Goal: Task Accomplishment & Management: Use online tool/utility

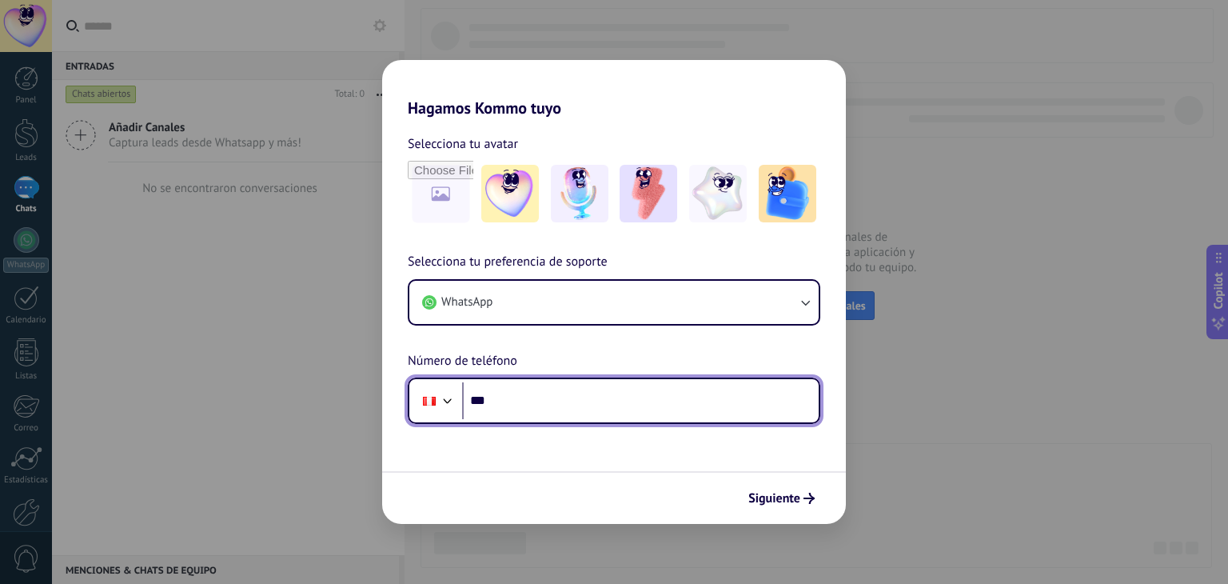
click at [614, 403] on input "***" at bounding box center [640, 400] width 357 height 37
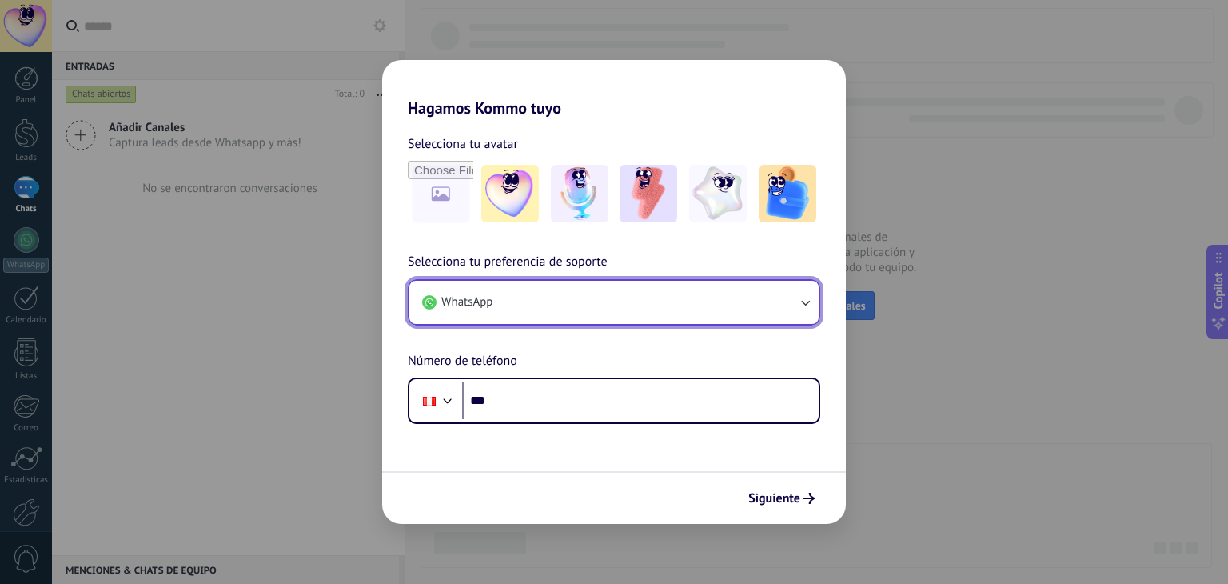
click at [660, 313] on button "WhatsApp" at bounding box center [613, 302] width 409 height 43
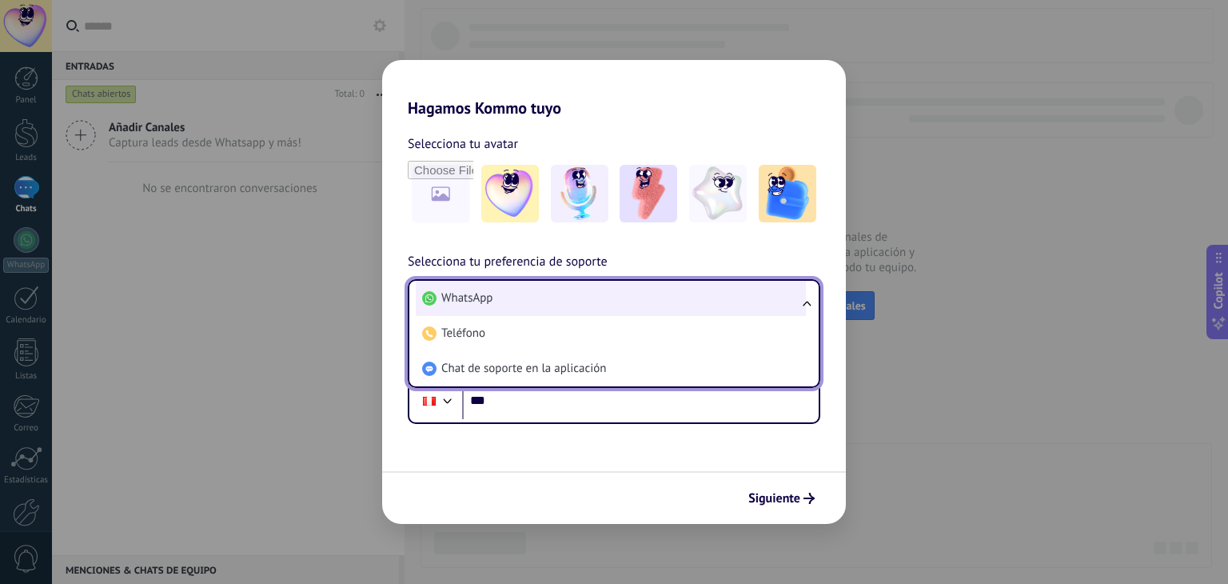
click at [658, 304] on li "WhatsApp" at bounding box center [611, 298] width 390 height 35
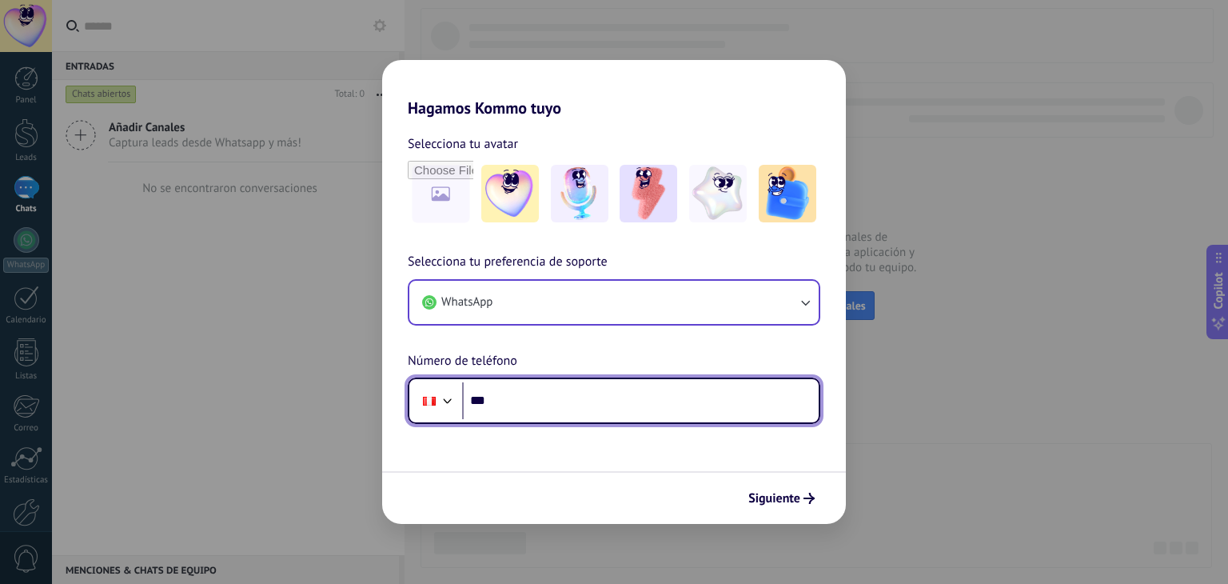
click at [646, 408] on input "***" at bounding box center [640, 400] width 357 height 37
type input "**********"
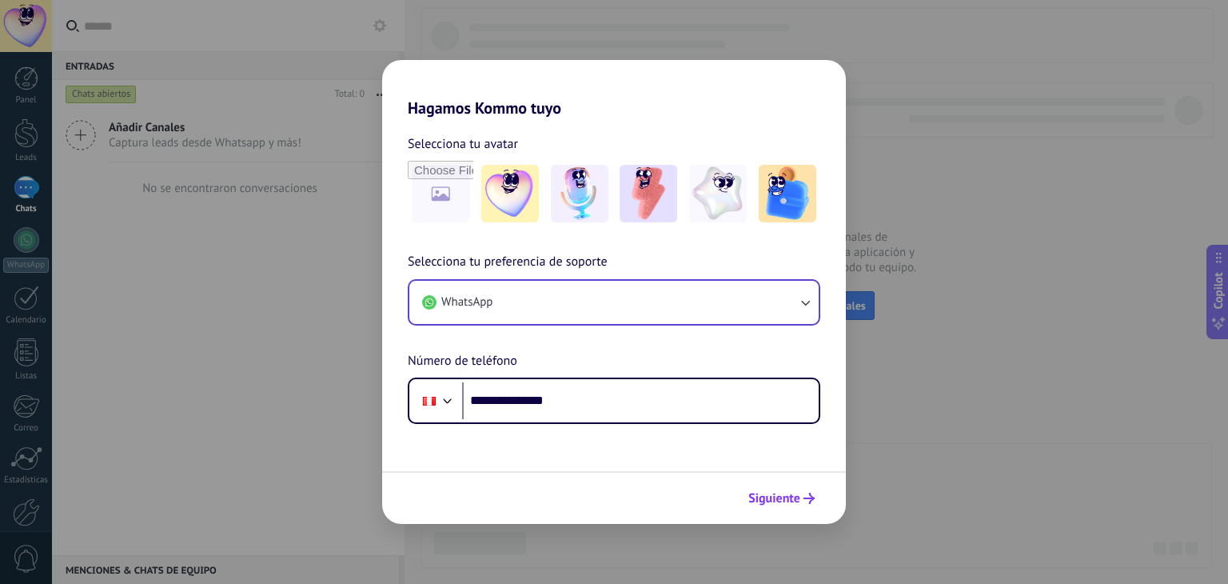
click at [777, 499] on span "Siguiente" at bounding box center [774, 497] width 52 height 11
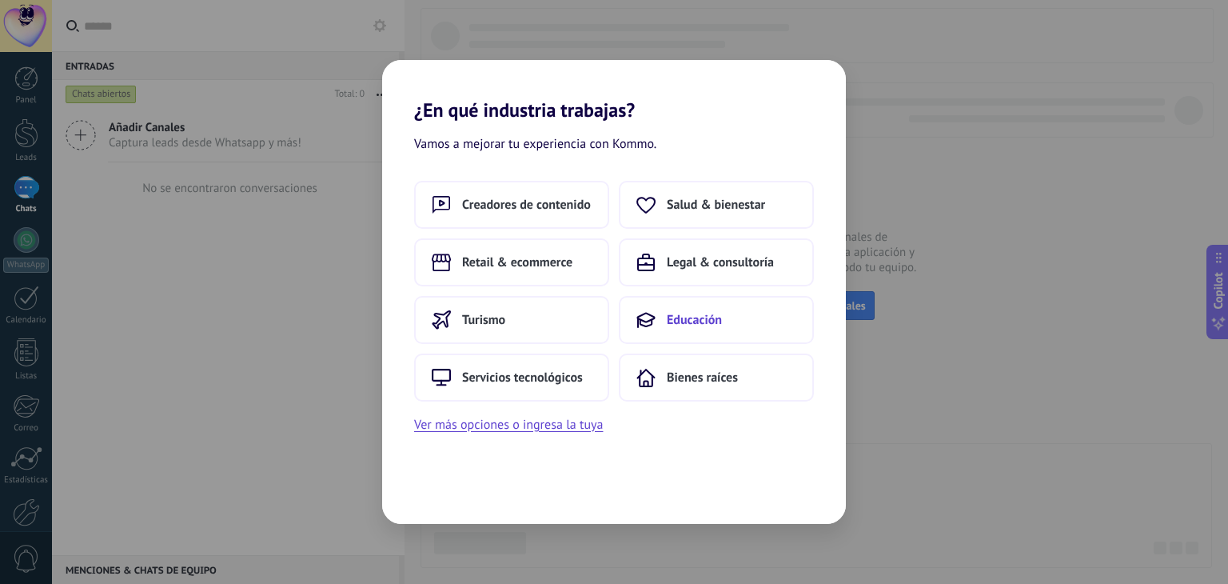
click at [663, 320] on button "Educación" at bounding box center [716, 320] width 195 height 48
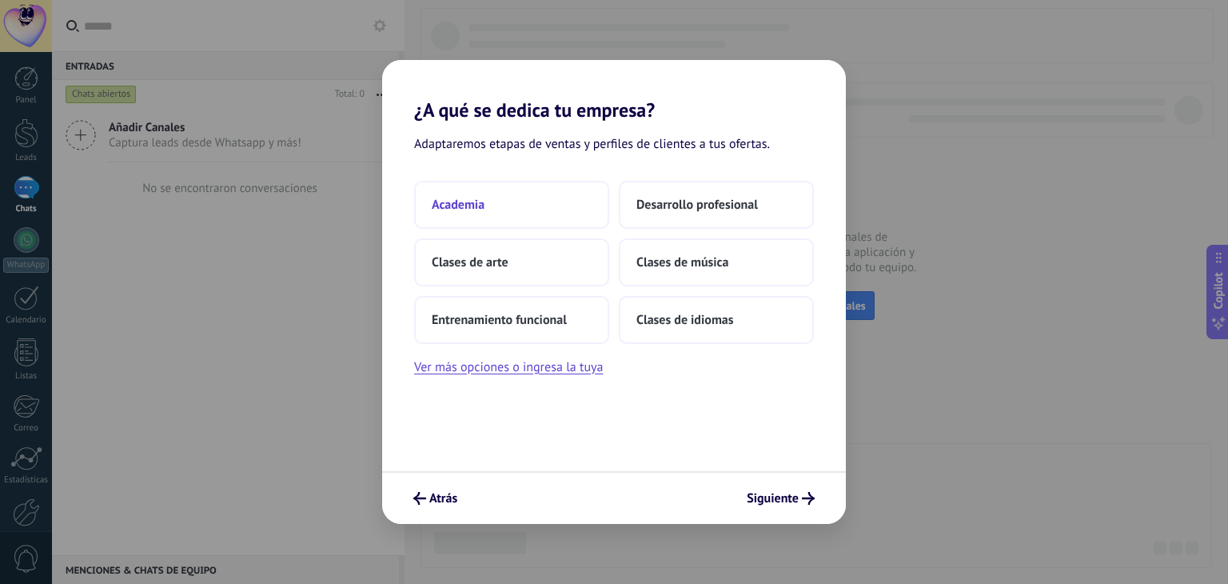
click at [499, 213] on button "Academia" at bounding box center [511, 205] width 195 height 48
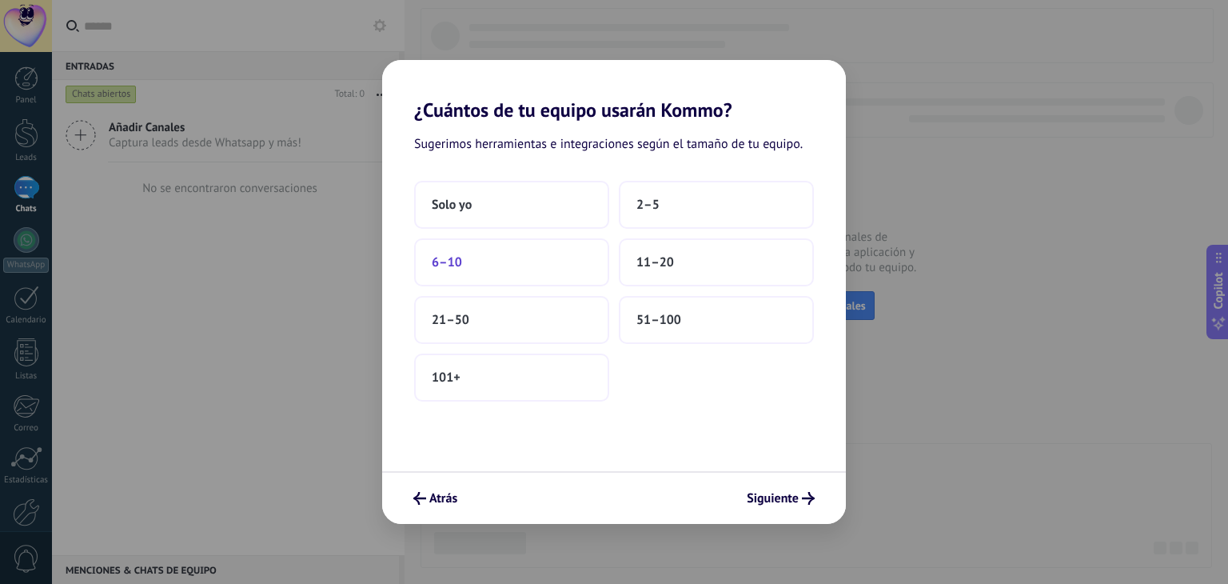
click at [544, 261] on button "6–10" at bounding box center [511, 262] width 195 height 48
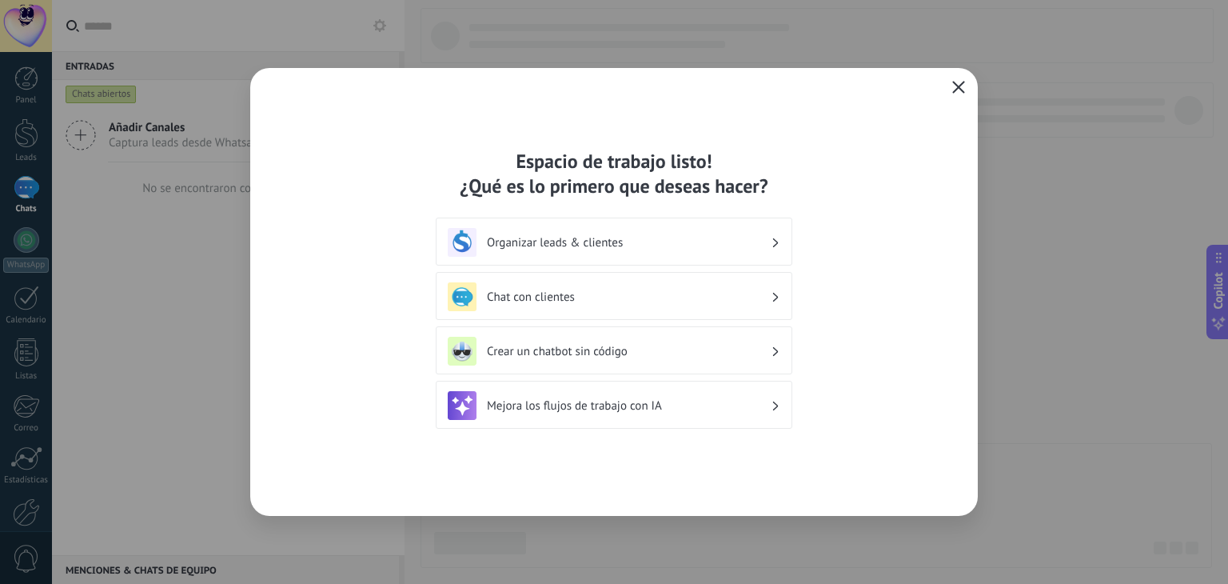
click at [956, 91] on icon "button" at bounding box center [958, 87] width 13 height 13
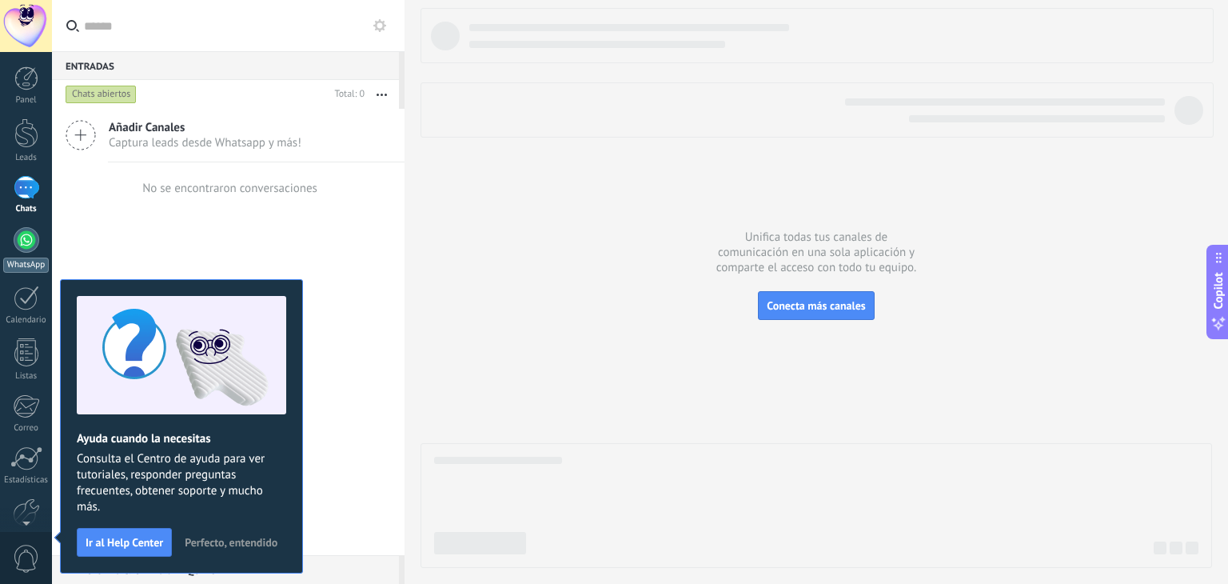
click at [30, 241] on div at bounding box center [27, 240] width 26 height 26
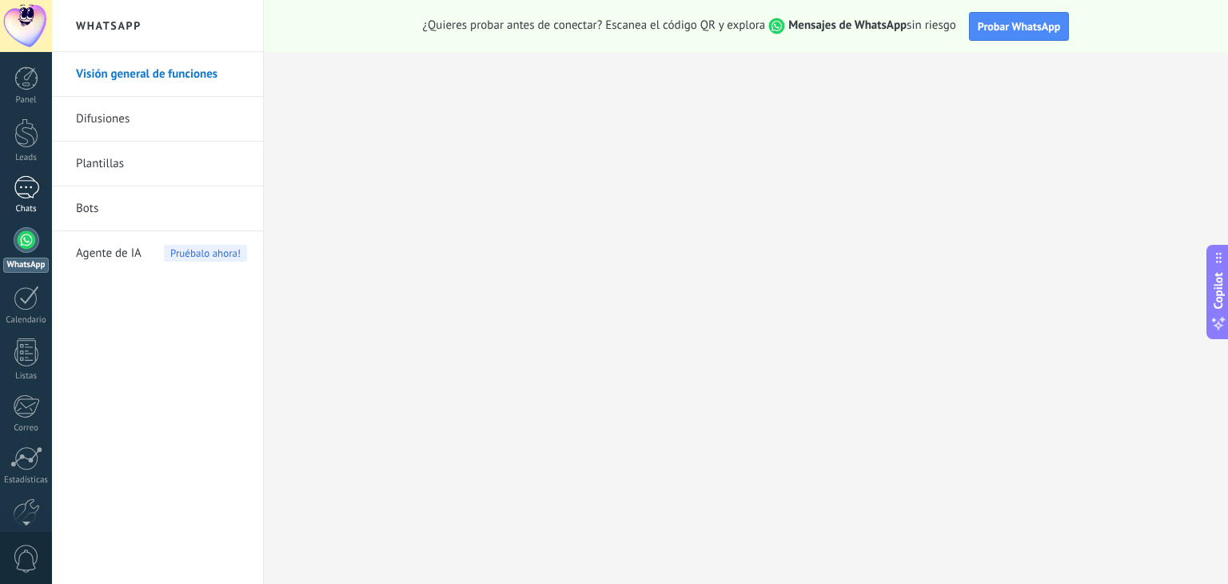
click at [26, 195] on div at bounding box center [27, 187] width 26 height 23
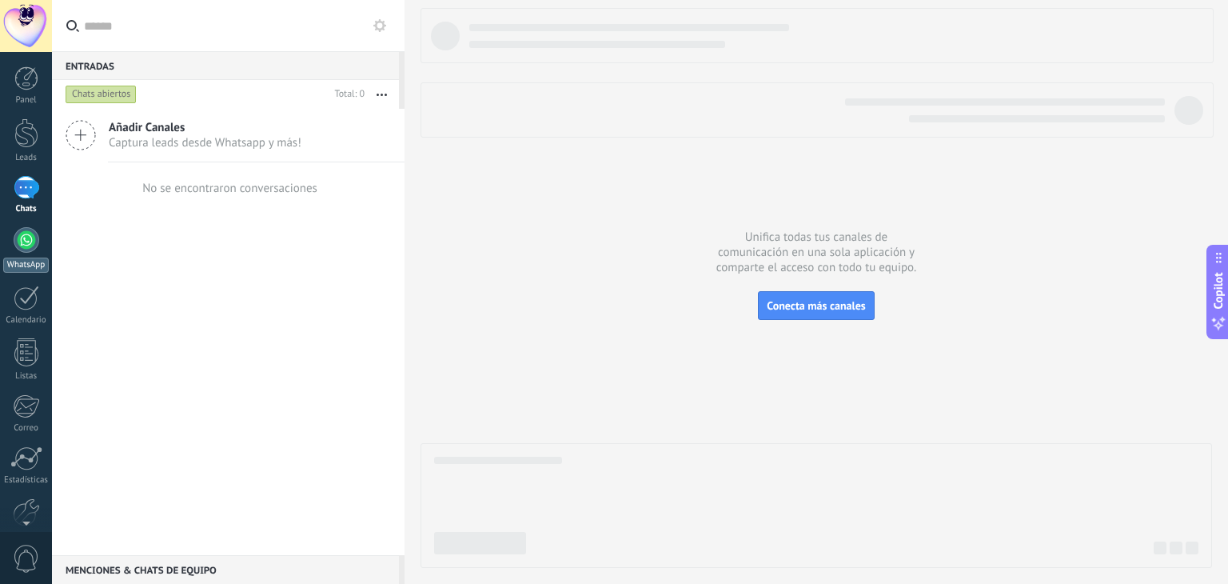
click at [26, 244] on div at bounding box center [27, 240] width 26 height 26
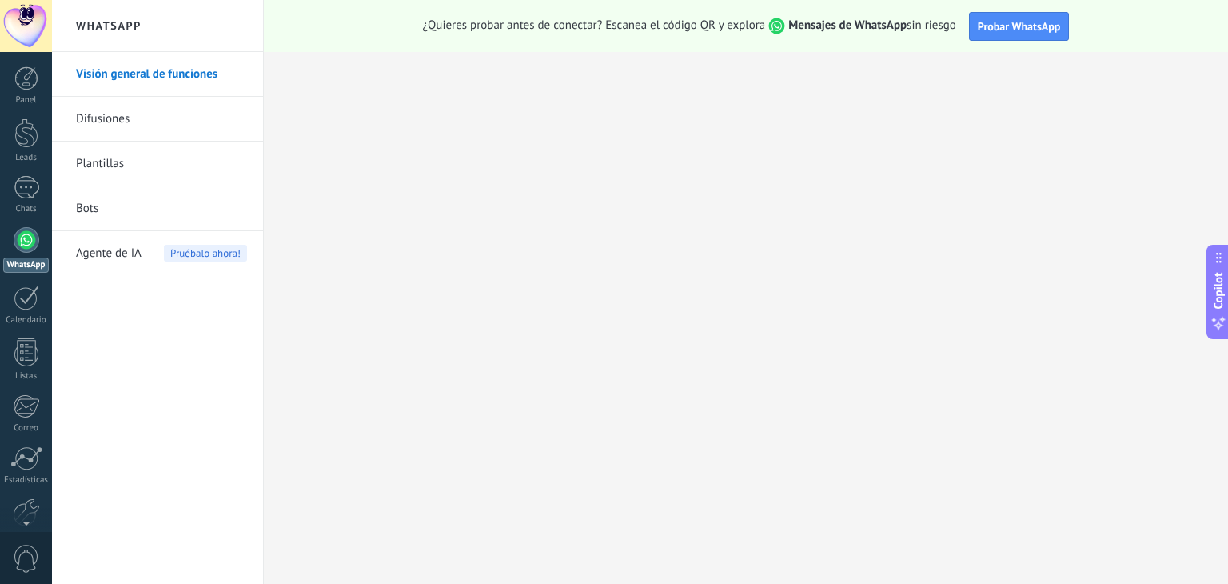
drag, startPoint x: 125, startPoint y: 26, endPoint x: 120, endPoint y: 53, distance: 26.8
click at [125, 26] on h2 "WhatsApp" at bounding box center [157, 26] width 171 height 52
click at [99, 123] on link "Difusiones" at bounding box center [161, 119] width 171 height 45
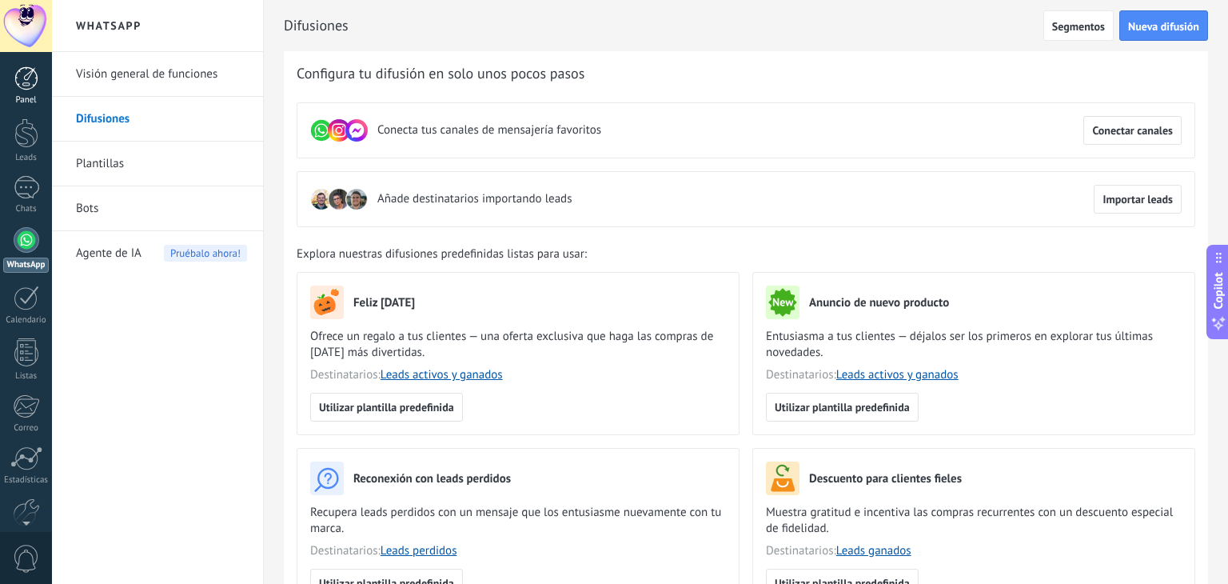
click at [32, 84] on div at bounding box center [26, 78] width 24 height 24
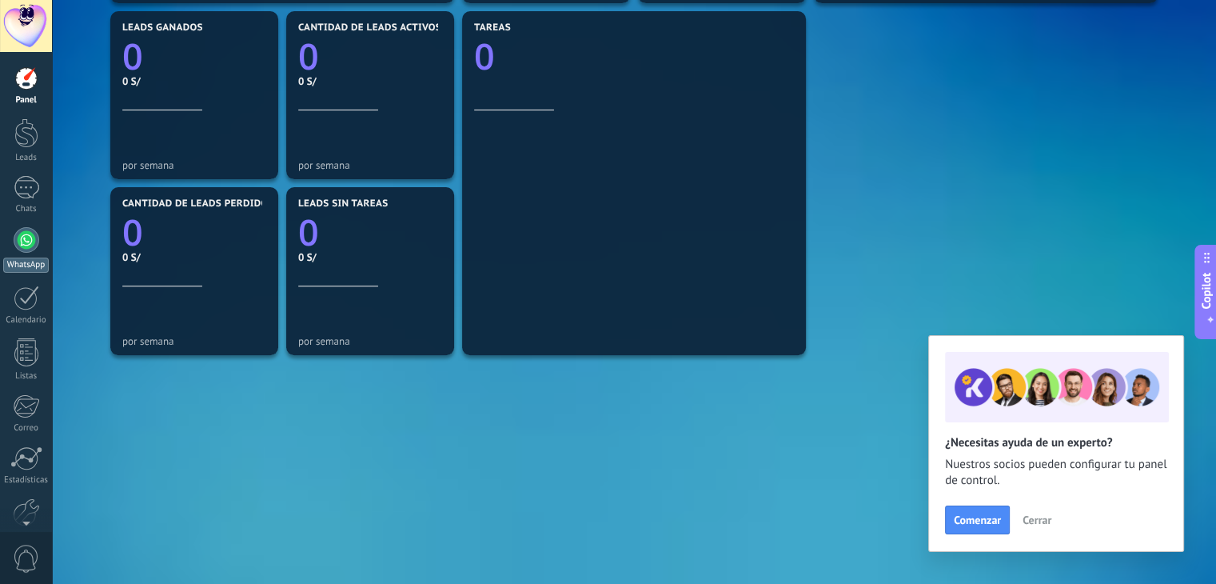
click at [13, 253] on link "WhatsApp" at bounding box center [26, 250] width 52 height 46
